Goal: Entertainment & Leisure: Consume media (video, audio)

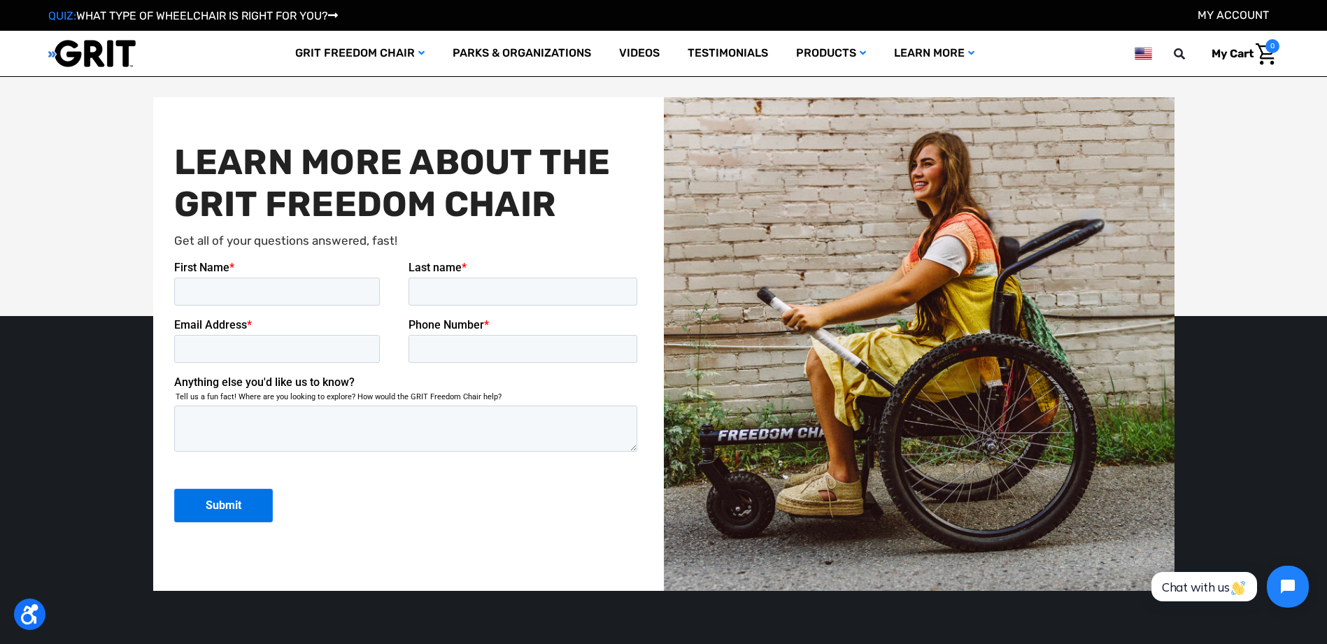
scroll to position [3499, 0]
click at [631, 54] on link "Videos" at bounding box center [639, 53] width 69 height 45
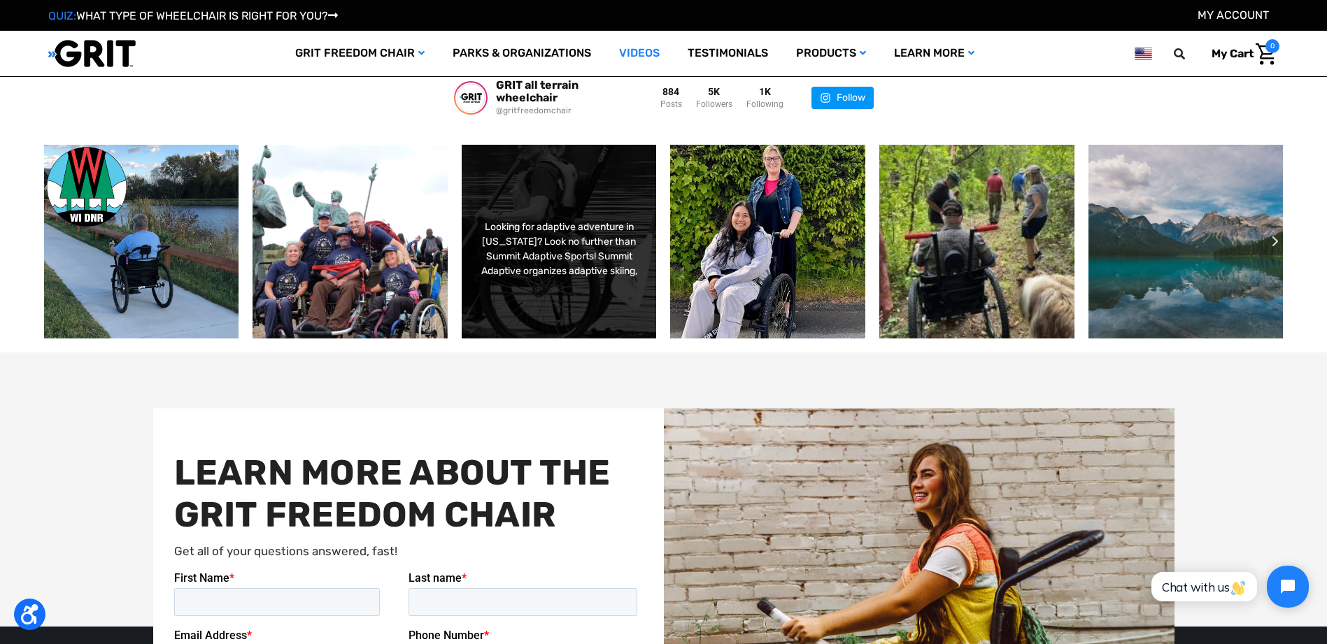
scroll to position [1748, 0]
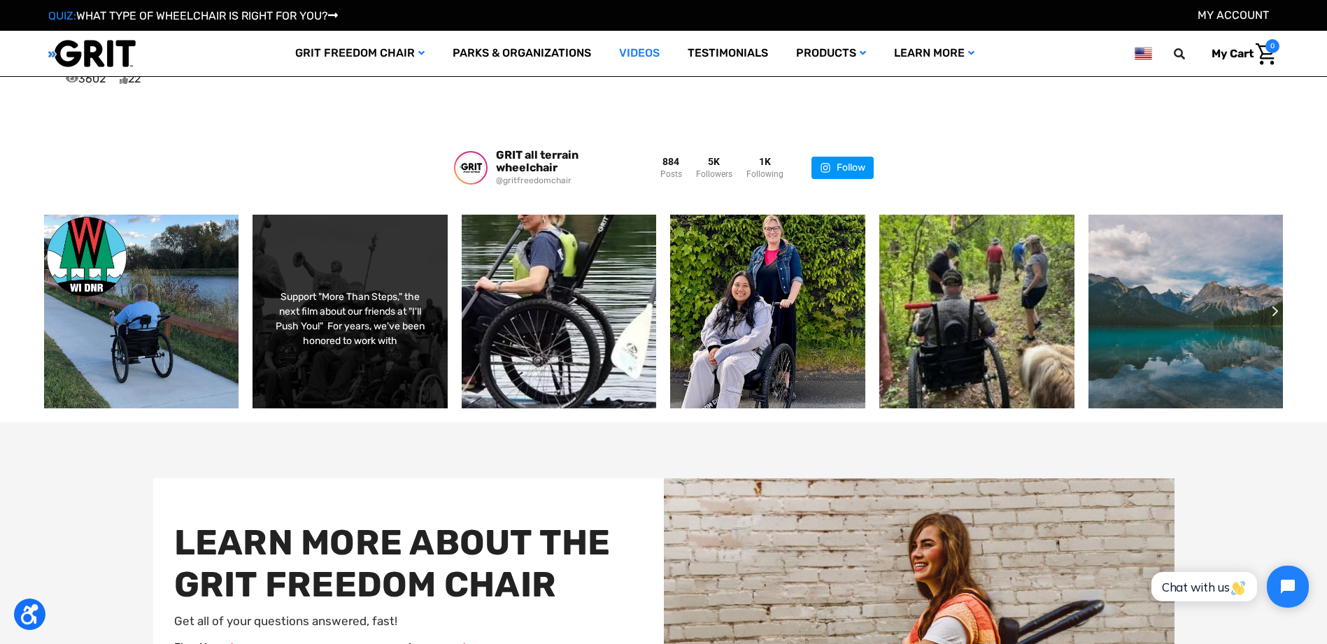
click at [387, 253] on div "Support "More Than Steps," the next film about our friends at "I'll Push You!"⁠…" at bounding box center [350, 311] width 197 height 195
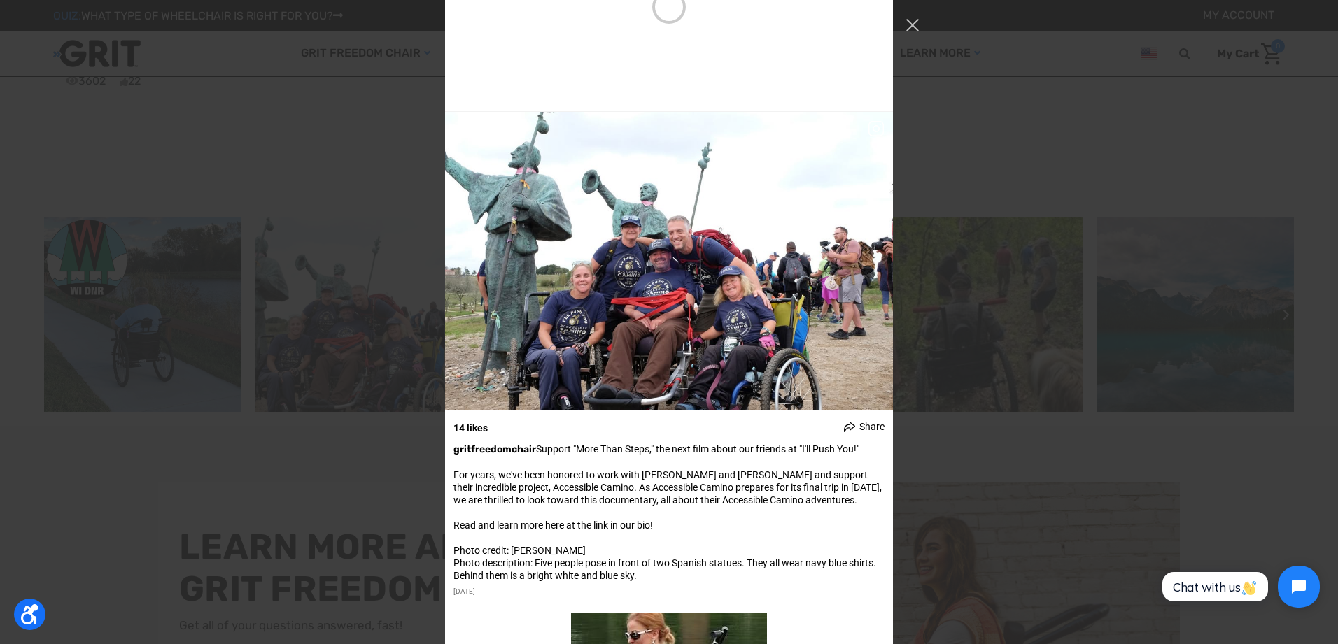
scroll to position [70, 0]
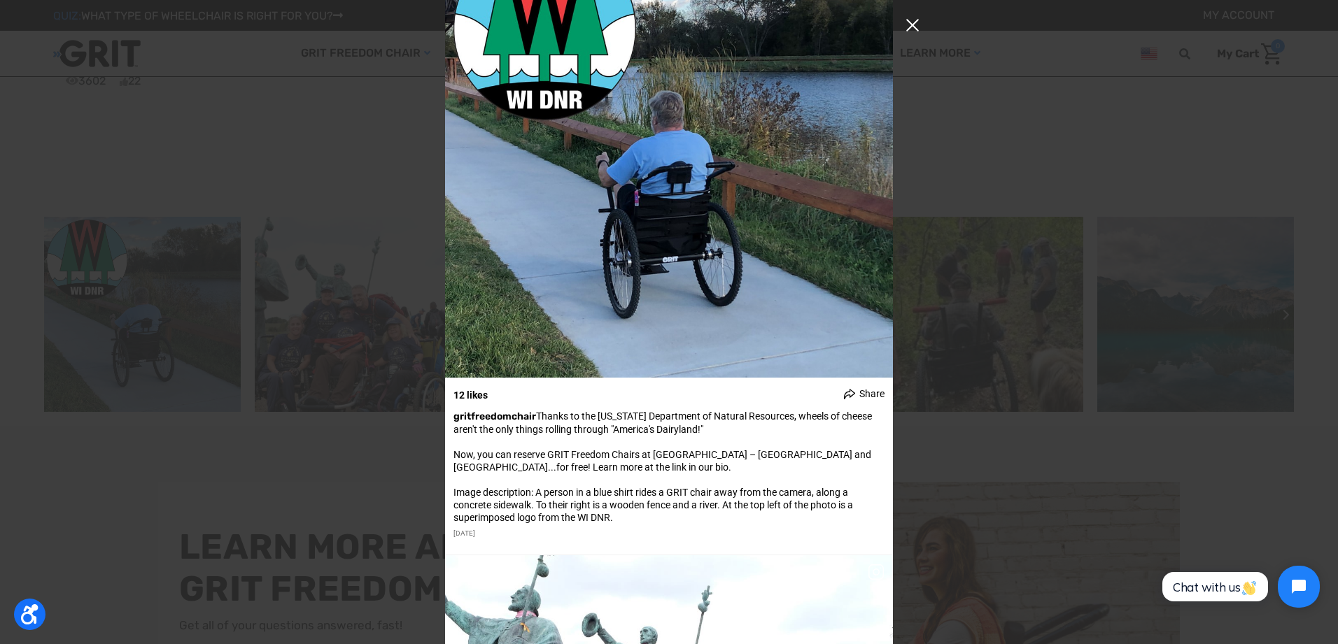
click at [914, 28] on button "Close Instagram Feed Popup" at bounding box center [912, 25] width 22 height 22
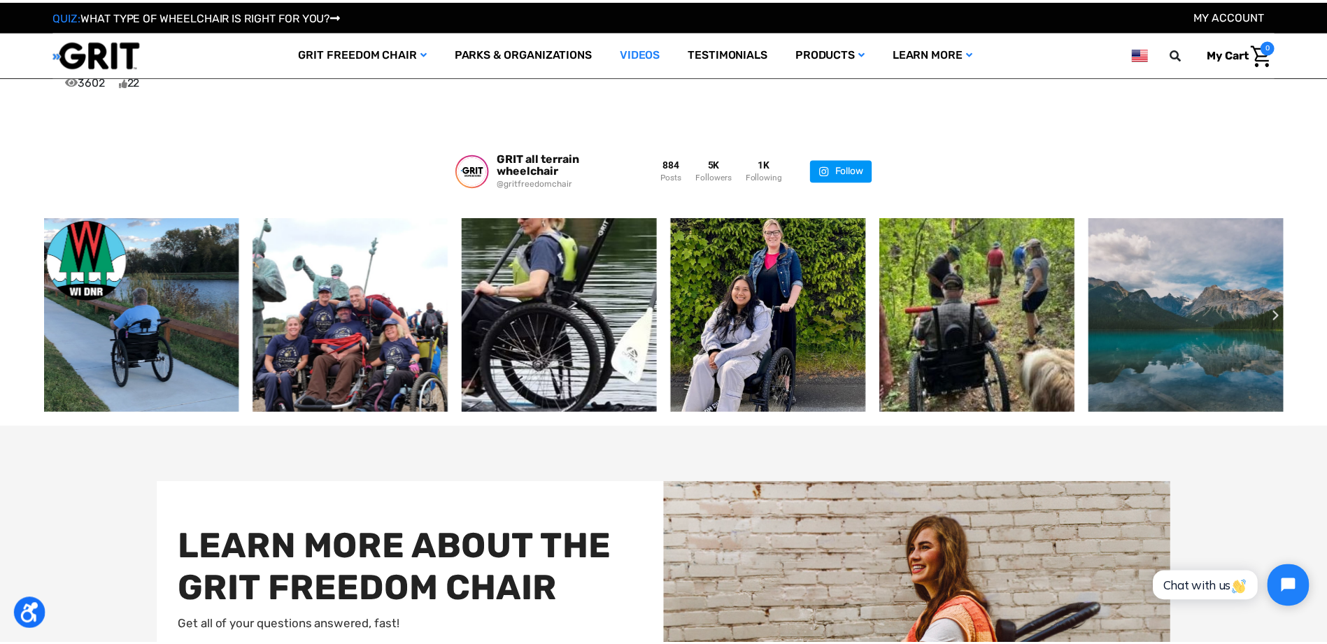
scroll to position [1748, 0]
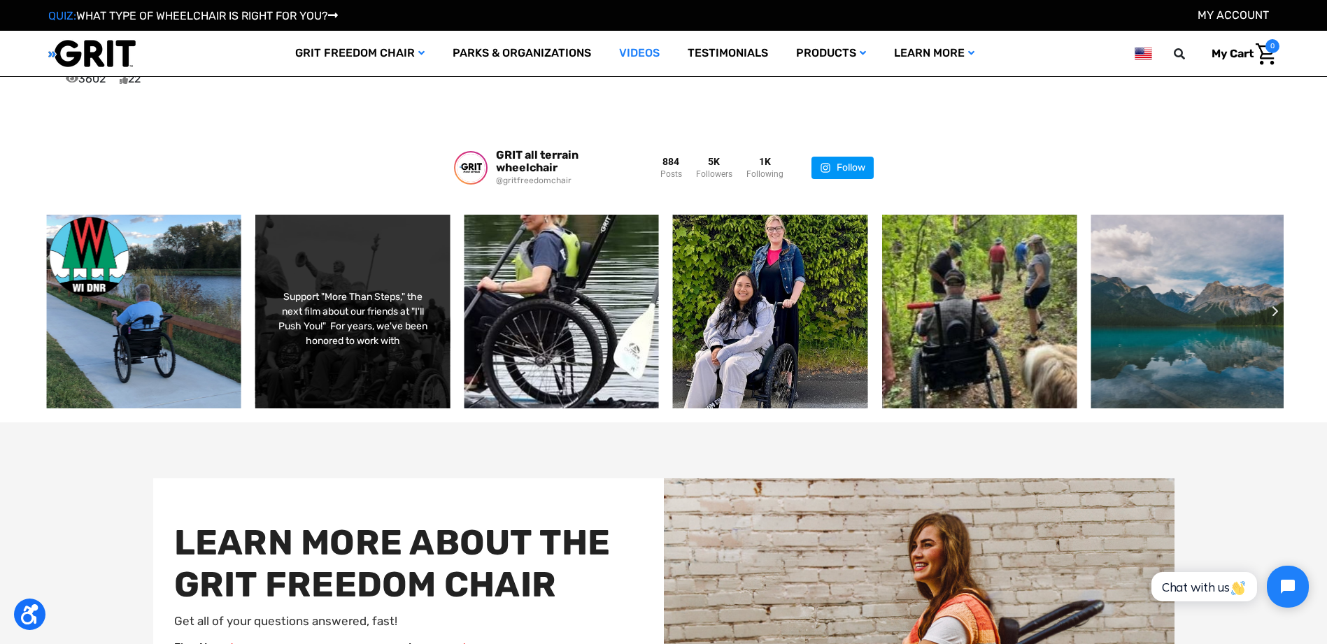
click at [449, 293] on div "Support "More Than Steps," the next film about our friends at "I'll Push You!"⁠…" at bounding box center [353, 311] width 197 height 195
